Goal: Information Seeking & Learning: Check status

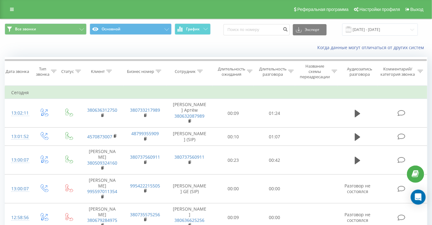
click at [159, 69] on div at bounding box center [159, 71] width 6 height 5
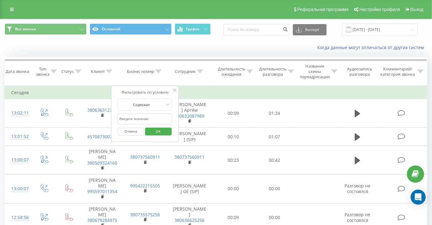
click at [200, 69] on div at bounding box center [200, 71] width 6 height 5
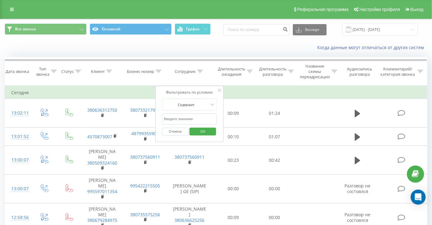
click at [195, 117] on input "text" at bounding box center [189, 118] width 55 height 11
type input "[PERSON_NAME]"
click at [206, 130] on span "OK" at bounding box center [203, 131] width 18 height 10
click at [0, 0] on div at bounding box center [0, 0] width 0 height 0
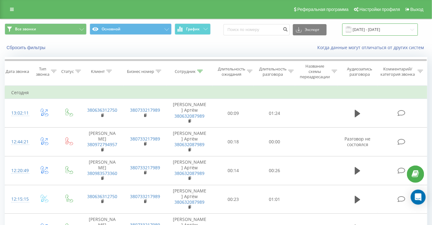
click at [382, 31] on input "[DATE] - [DATE]" at bounding box center [380, 29] width 76 height 12
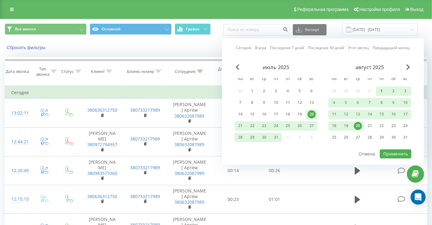
click at [381, 89] on div "1" at bounding box center [382, 91] width 8 height 8
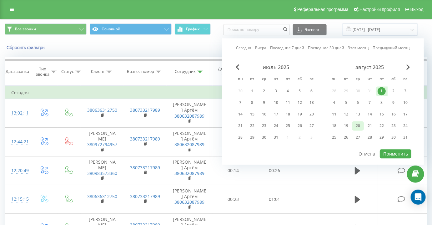
click at [361, 125] on div "20" at bounding box center [358, 126] width 8 height 8
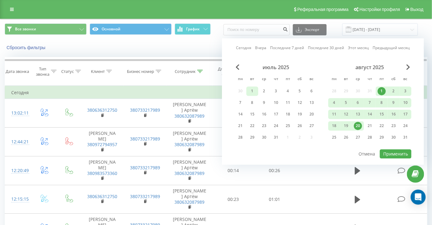
click at [250, 91] on div "1" at bounding box center [252, 91] width 8 height 8
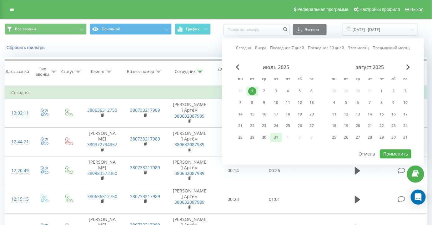
click at [280, 139] on div "31" at bounding box center [276, 137] width 8 height 8
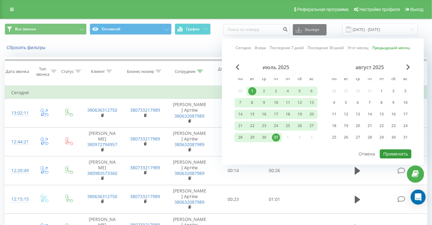
click at [403, 151] on button "Применить" at bounding box center [396, 153] width 32 height 9
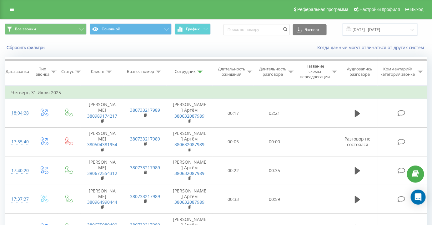
click at [248, 46] on div "Когда данные могут отличаться от других систем" at bounding box center [297, 47] width 270 height 6
click at [291, 72] on icon at bounding box center [291, 71] width 6 height 3
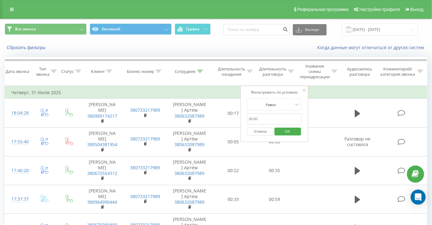
click at [210, 45] on div "Когда данные могут отличаться от других систем" at bounding box center [297, 47] width 270 height 6
click at [266, 128] on button "Отмена" at bounding box center [260, 132] width 27 height 8
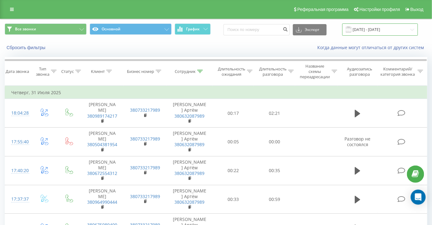
click at [390, 32] on input "[DATE] - [DATE]" at bounding box center [380, 29] width 76 height 12
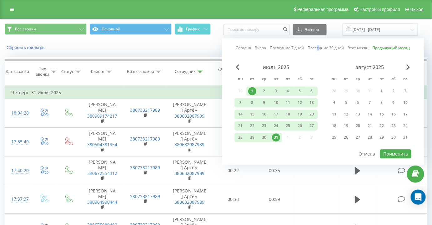
click at [318, 49] on link "Последние 30 дней" at bounding box center [326, 48] width 36 height 6
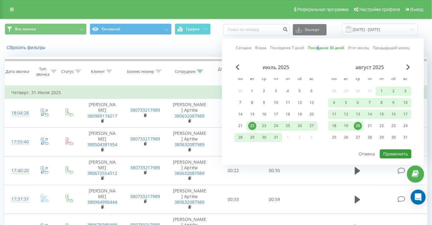
click at [394, 152] on button "Применить" at bounding box center [396, 153] width 32 height 9
type input "[DATE] - [DATE]"
